Goal: Information Seeking & Learning: Find contact information

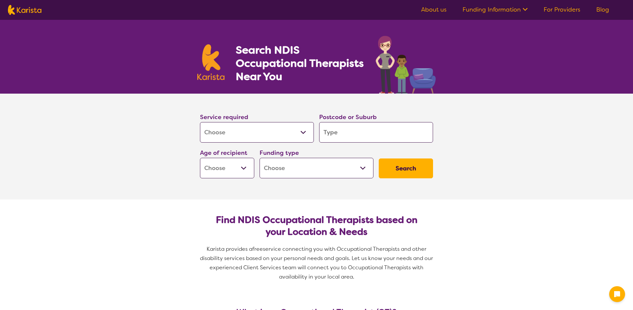
select select "[MEDICAL_DATA]"
click at [343, 135] on input "search" at bounding box center [376, 132] width 114 height 21
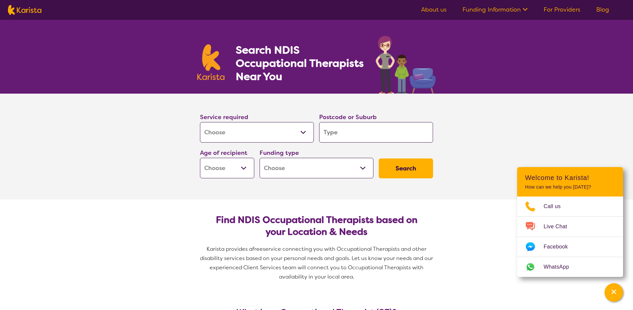
type input "4"
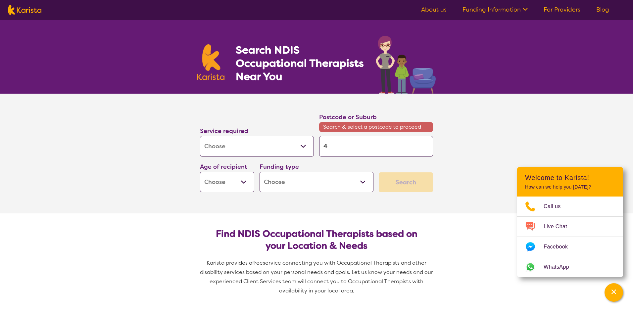
type input "47"
type input "470"
type input "4700"
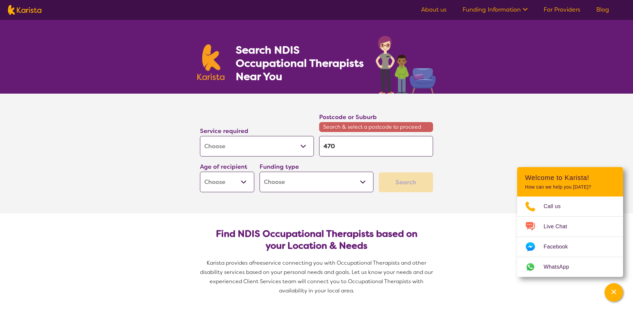
type input "4700"
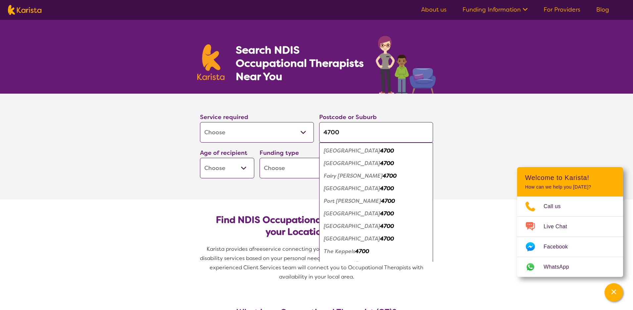
type input "4700"
click at [348, 227] on em "[GEOGRAPHIC_DATA]" at bounding box center [352, 226] width 56 height 7
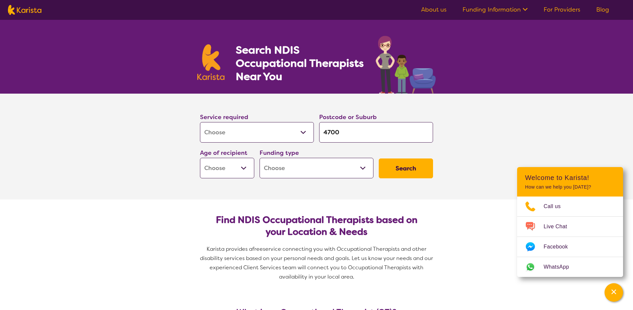
click at [241, 173] on select "Early Childhood - 0 to 9 Child - 10 to 11 Adolescent - 12 to 17 Adult - 18 to 6…" at bounding box center [227, 168] width 54 height 21
select select "AD"
click at [200, 158] on select "Early Childhood - 0 to 9 Child - 10 to 11 Adolescent - 12 to 17 Adult - 18 to 6…" at bounding box center [227, 168] width 54 height 21
select select "AD"
click at [335, 164] on select "Home Care Package (HCP) National Disability Insurance Scheme (NDIS) I don't know" at bounding box center [316, 168] width 114 height 21
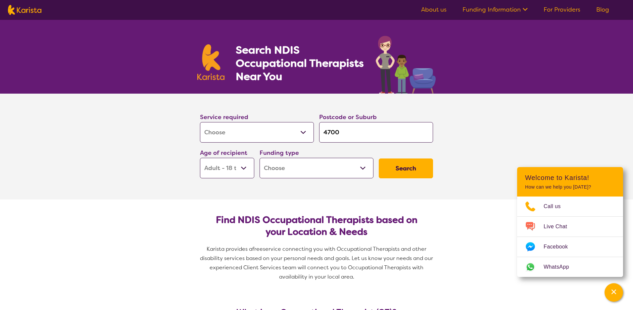
select select "NDIS"
click at [259, 158] on select "Home Care Package (HCP) National Disability Insurance Scheme (NDIS) I don't know" at bounding box center [316, 168] width 114 height 21
select select "NDIS"
click at [411, 170] on button "Search" at bounding box center [406, 169] width 54 height 20
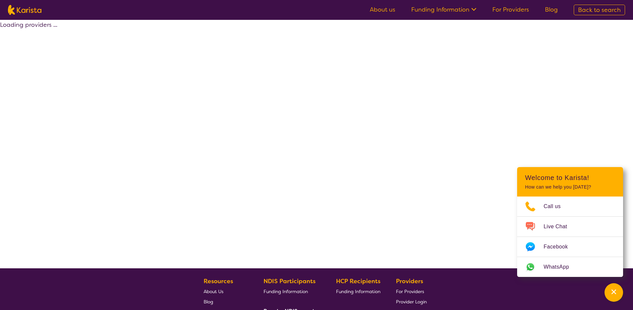
select select "by_score"
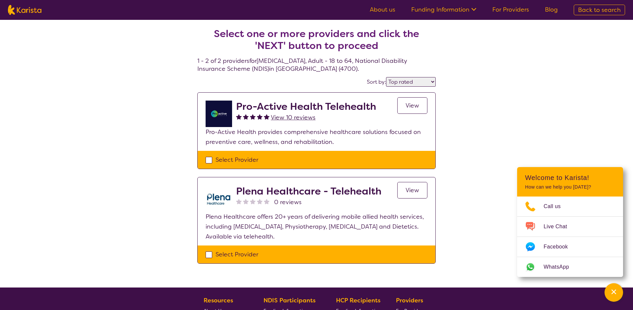
click at [405, 111] on link "View" at bounding box center [412, 105] width 30 height 17
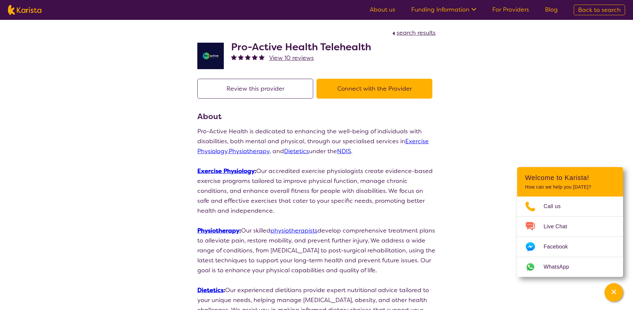
select select "by_score"
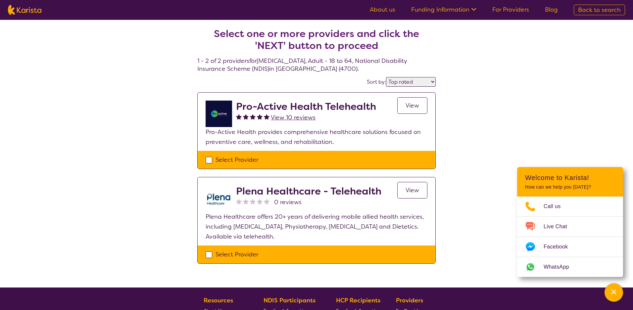
click at [348, 196] on h2 "Plena Healthcare - Telehealth" at bounding box center [308, 191] width 145 height 12
drag, startPoint x: 399, startPoint y: 197, endPoint x: 404, endPoint y: 196, distance: 4.7
click at [399, 197] on link "View" at bounding box center [412, 190] width 30 height 17
